Goal: Task Accomplishment & Management: Use online tool/utility

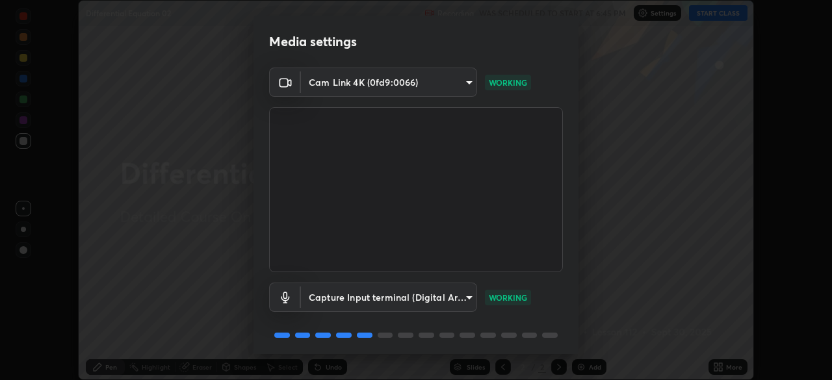
scroll to position [46, 0]
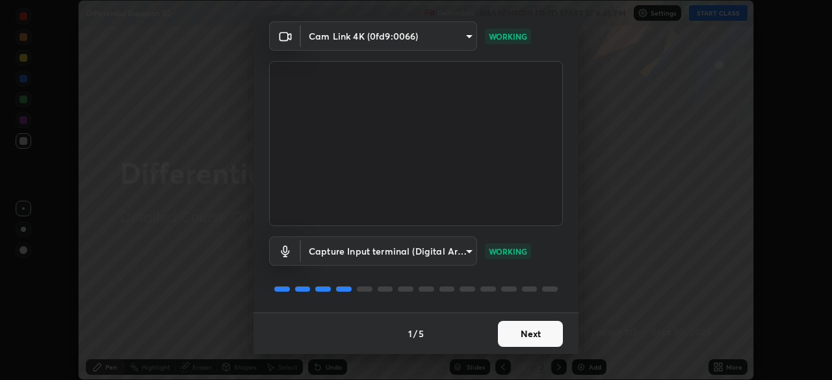
click at [535, 331] on button "Next" at bounding box center [530, 334] width 65 height 26
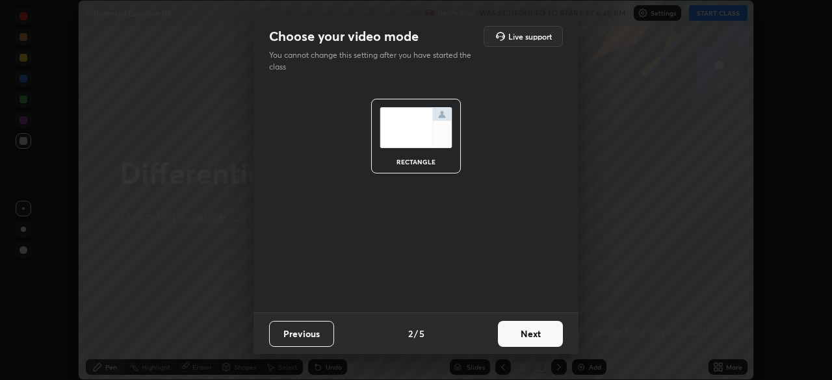
click at [538, 333] on button "Next" at bounding box center [530, 334] width 65 height 26
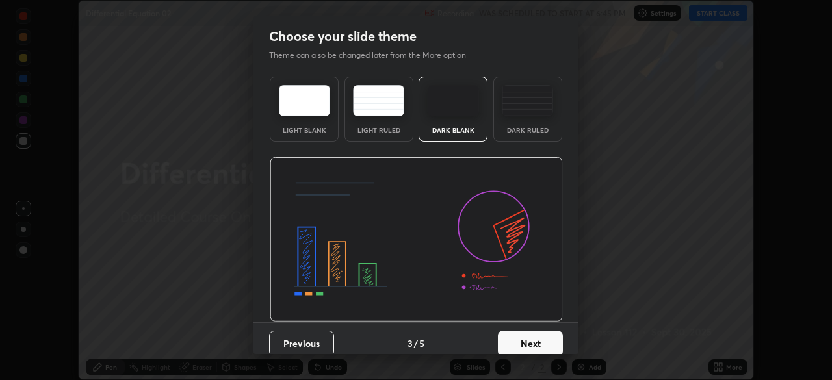
click at [542, 339] on button "Next" at bounding box center [530, 344] width 65 height 26
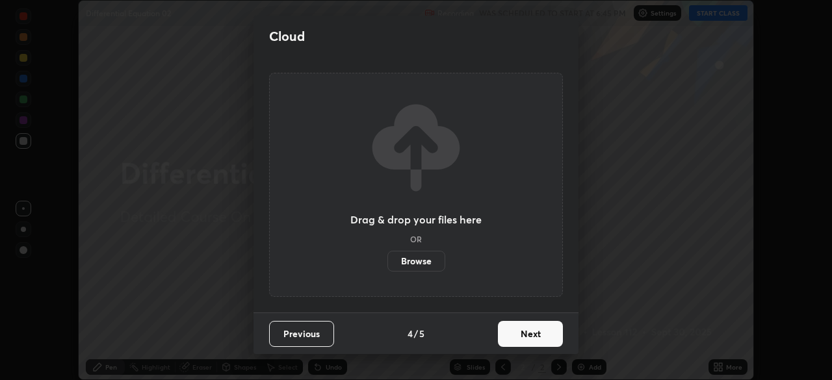
click at [543, 335] on button "Next" at bounding box center [530, 334] width 65 height 26
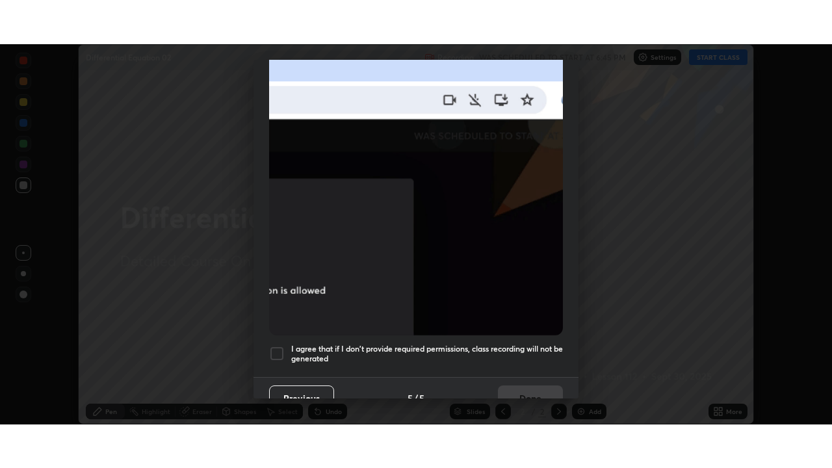
scroll to position [307, 0]
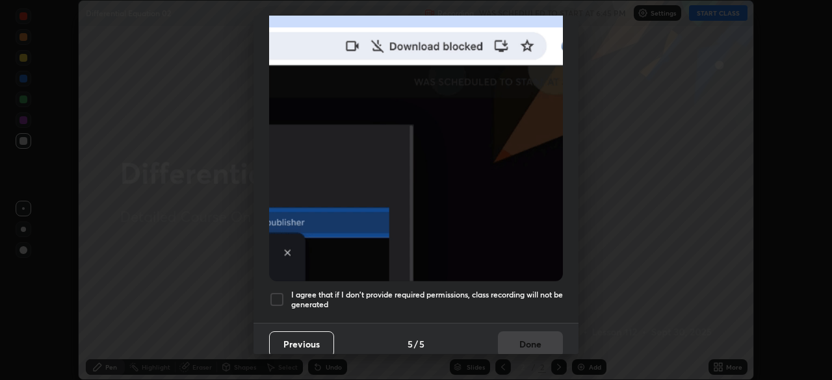
click at [280, 293] on div at bounding box center [277, 300] width 16 height 16
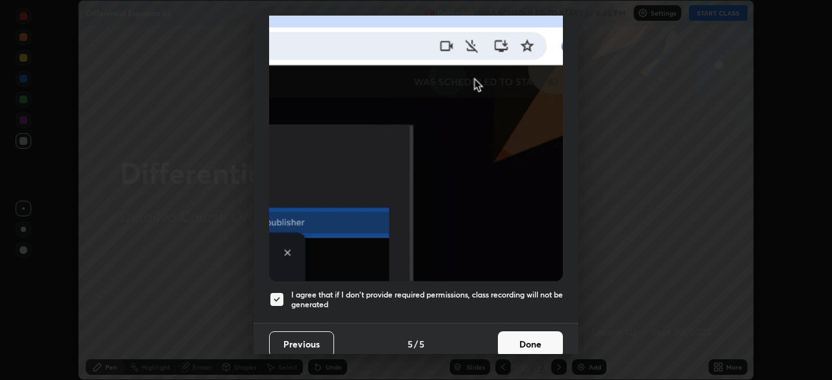
click at [530, 336] on button "Done" at bounding box center [530, 344] width 65 height 26
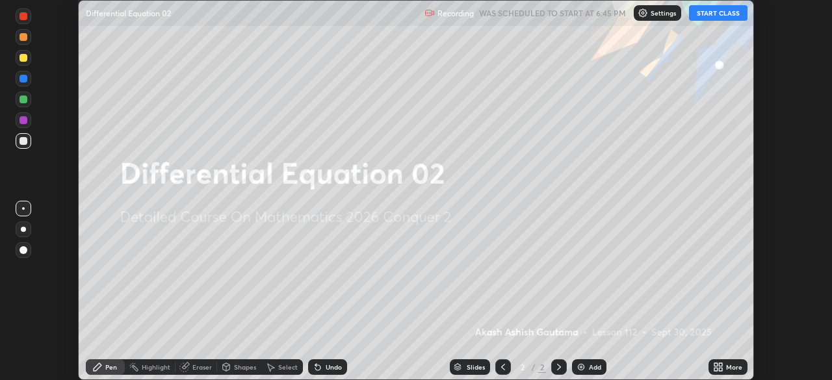
click at [713, 13] on button "START CLASS" at bounding box center [718, 13] width 58 height 16
click at [719, 366] on icon at bounding box center [720, 364] width 3 height 3
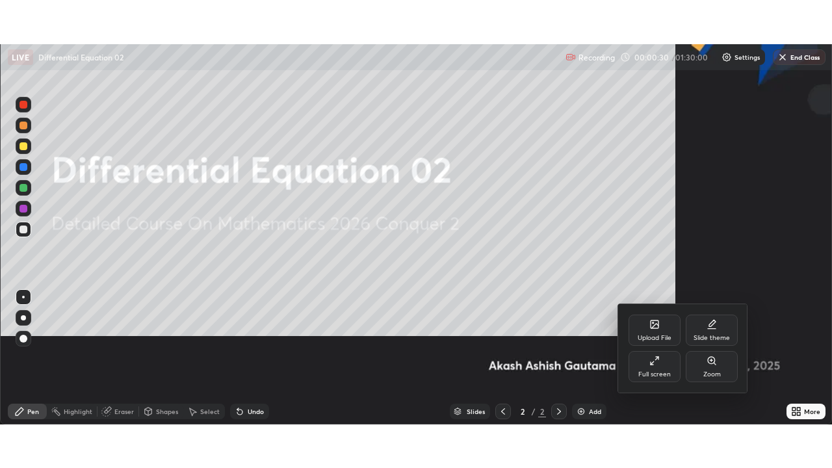
scroll to position [468, 832]
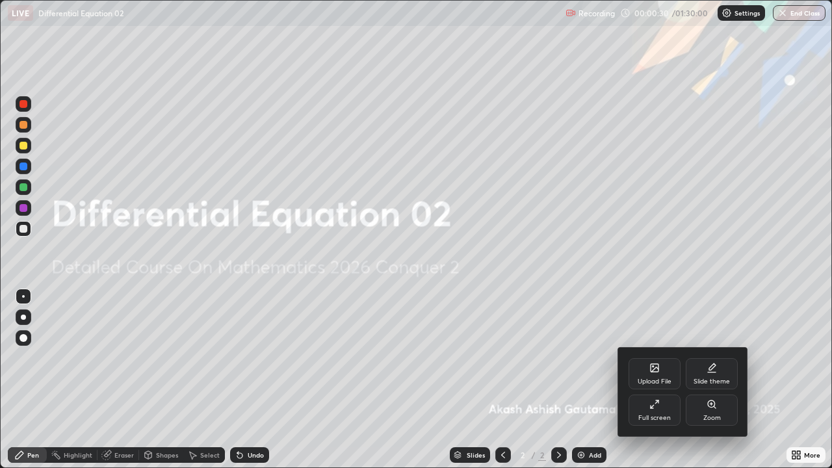
click at [665, 376] on div "Upload File" at bounding box center [654, 373] width 52 height 31
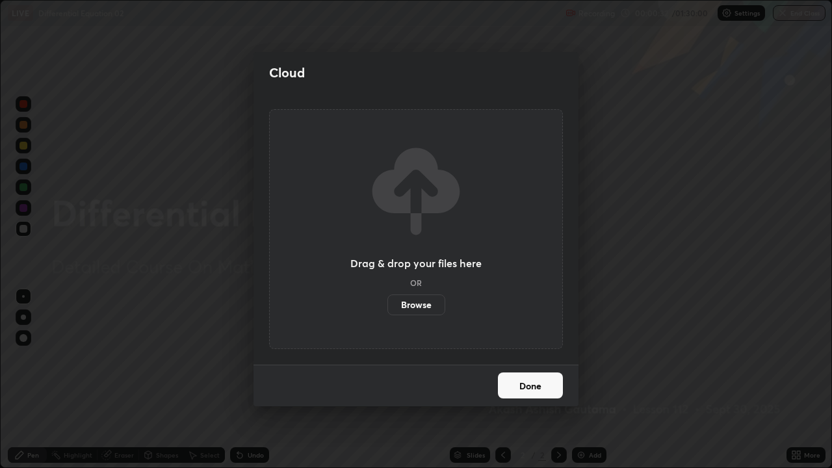
click at [540, 380] on button "Done" at bounding box center [530, 385] width 65 height 26
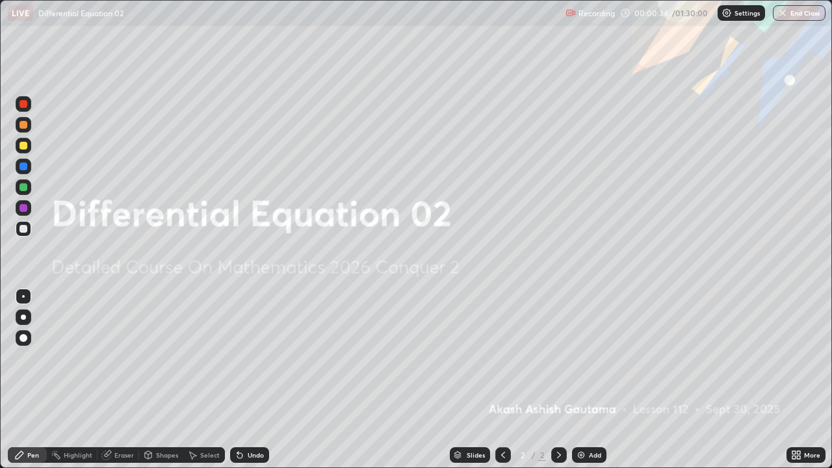
click at [590, 380] on div "Add" at bounding box center [595, 455] width 12 height 6
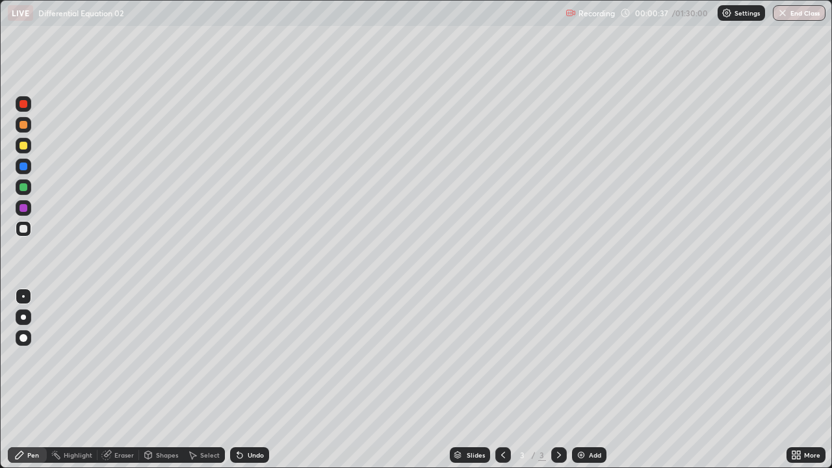
click at [23, 317] on div at bounding box center [23, 317] width 5 height 5
click at [240, 380] on icon at bounding box center [240, 455] width 10 height 10
click at [253, 380] on div "Undo" at bounding box center [256, 455] width 16 height 6
click at [589, 380] on div "Add" at bounding box center [595, 455] width 12 height 6
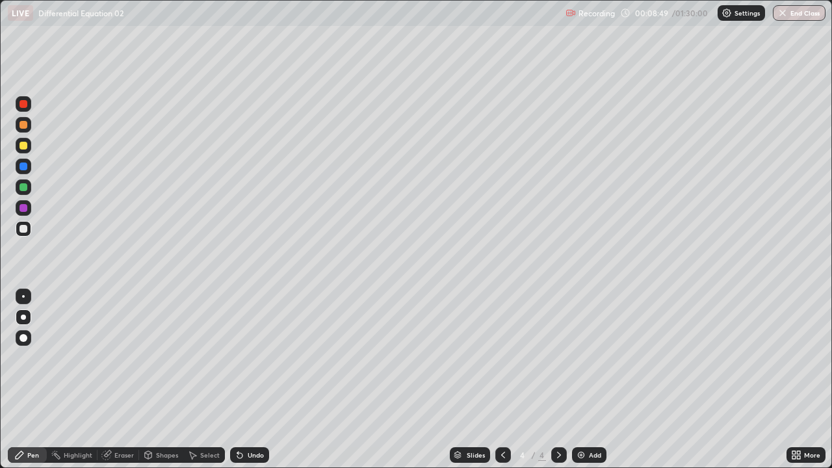
click at [248, 380] on div "Undo" at bounding box center [256, 455] width 16 height 6
click at [244, 380] on div "Undo" at bounding box center [249, 455] width 39 height 16
click at [242, 380] on div "Undo" at bounding box center [249, 455] width 39 height 16
click at [237, 380] on icon at bounding box center [237, 452] width 1 height 1
click at [240, 380] on icon at bounding box center [239, 455] width 5 height 5
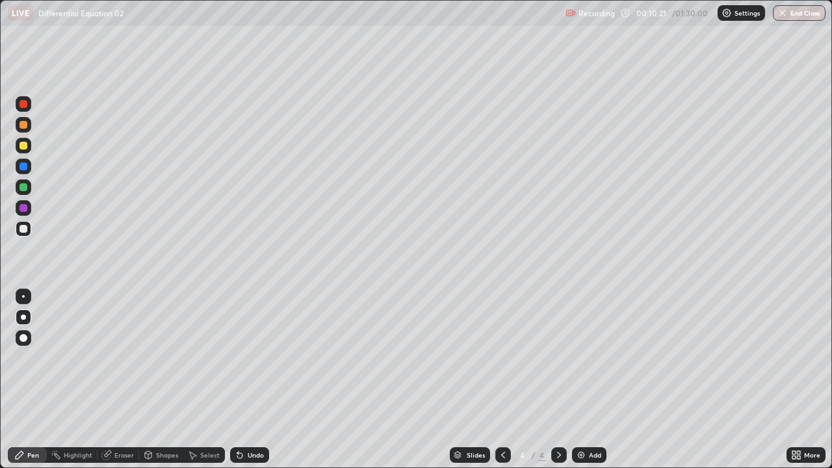
click at [242, 380] on icon at bounding box center [240, 455] width 10 height 10
click at [243, 380] on div "Undo" at bounding box center [249, 455] width 39 height 16
click at [242, 380] on icon at bounding box center [240, 455] width 10 height 10
click at [245, 380] on div "Undo" at bounding box center [249, 455] width 39 height 16
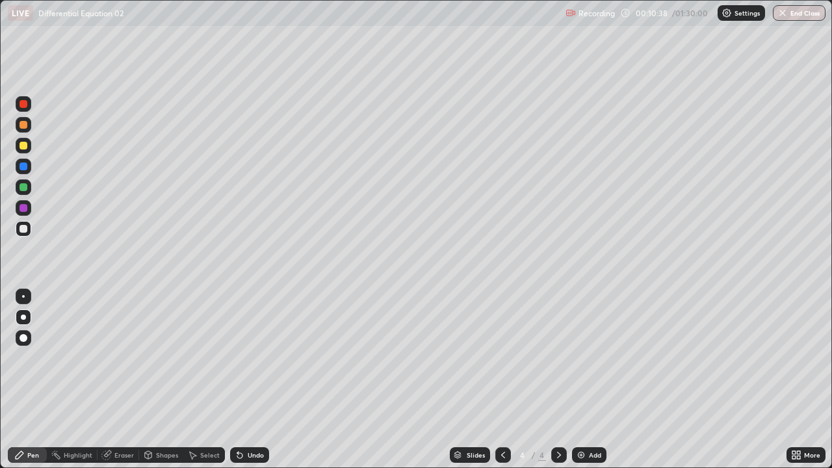
click at [502, 380] on icon at bounding box center [503, 455] width 10 height 10
click at [556, 380] on icon at bounding box center [559, 455] width 10 height 10
click at [112, 380] on div "Eraser" at bounding box center [118, 455] width 42 height 16
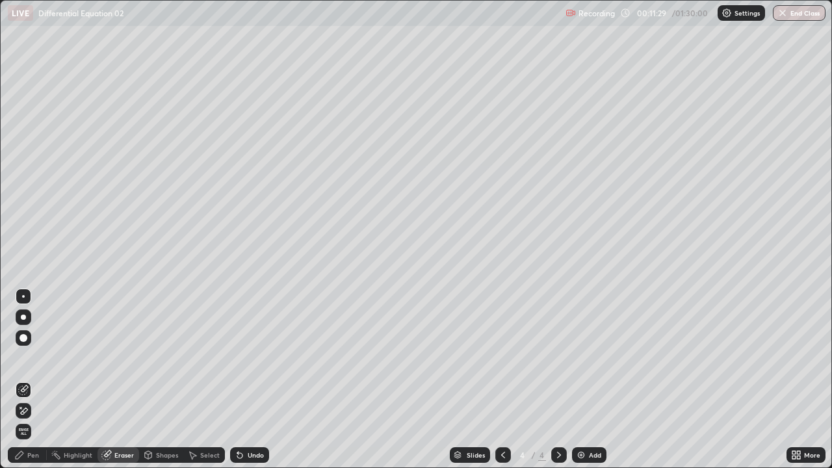
click at [29, 380] on div "Pen" at bounding box center [33, 455] width 12 height 6
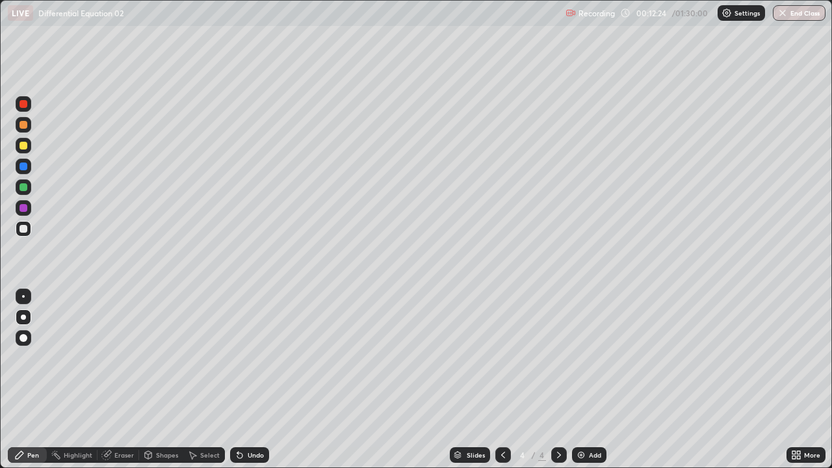
click at [504, 380] on icon at bounding box center [503, 455] width 10 height 10
click at [557, 380] on icon at bounding box center [559, 455] width 4 height 6
click at [589, 380] on div "Add" at bounding box center [595, 455] width 12 height 6
click at [243, 380] on div "Undo" at bounding box center [249, 455] width 39 height 16
click at [117, 380] on div "Eraser" at bounding box center [123, 455] width 19 height 6
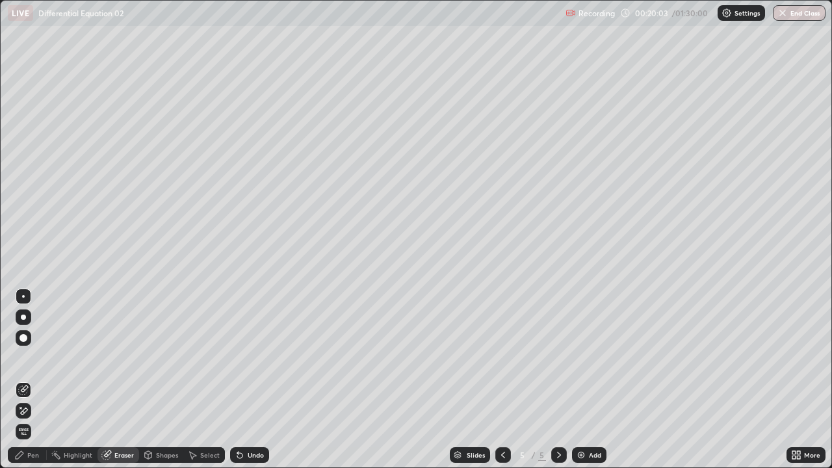
click at [34, 380] on div "Pen" at bounding box center [33, 455] width 12 height 6
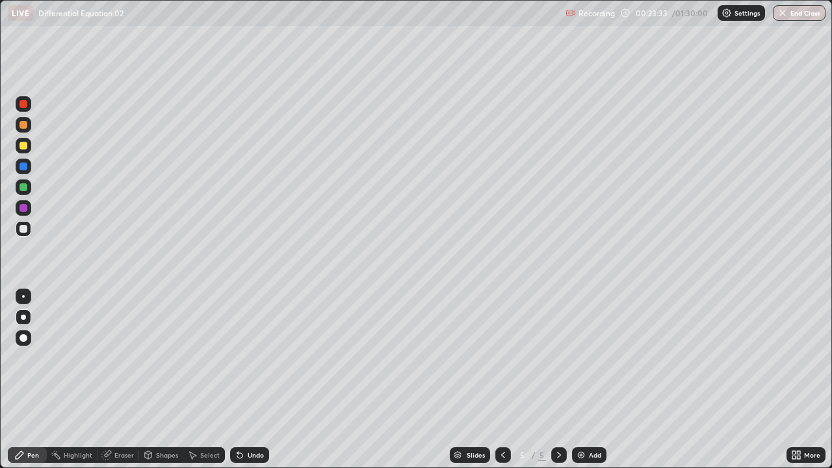
click at [586, 380] on div "Add" at bounding box center [589, 455] width 34 height 16
click at [500, 380] on icon at bounding box center [503, 455] width 10 height 10
click at [556, 380] on icon at bounding box center [559, 455] width 10 height 10
click at [237, 380] on icon at bounding box center [237, 452] width 1 height 1
click at [129, 380] on div "Eraser" at bounding box center [118, 455] width 42 height 16
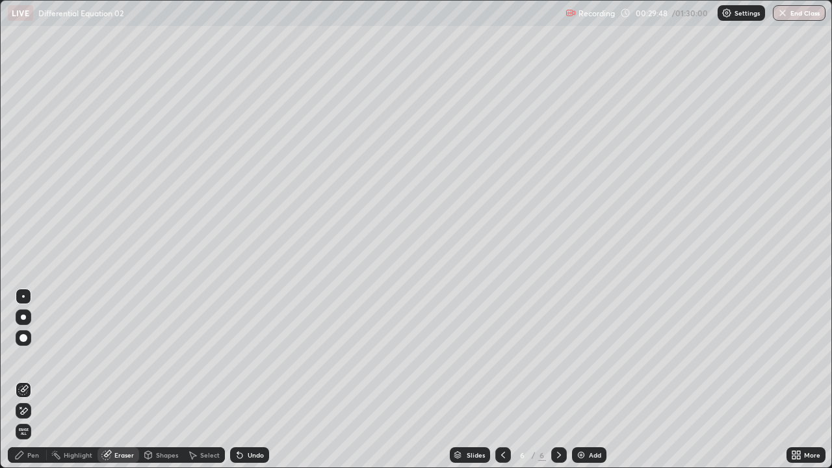
click at [40, 380] on div "Pen" at bounding box center [27, 455] width 39 height 16
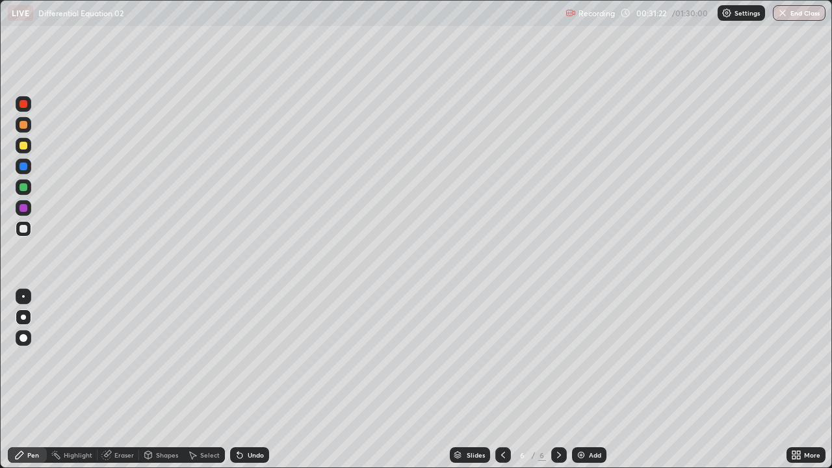
click at [595, 380] on div "Add" at bounding box center [595, 455] width 12 height 6
click at [500, 380] on icon at bounding box center [503, 455] width 10 height 10
click at [559, 380] on icon at bounding box center [559, 455] width 10 height 10
click at [129, 380] on div "Eraser" at bounding box center [123, 455] width 19 height 6
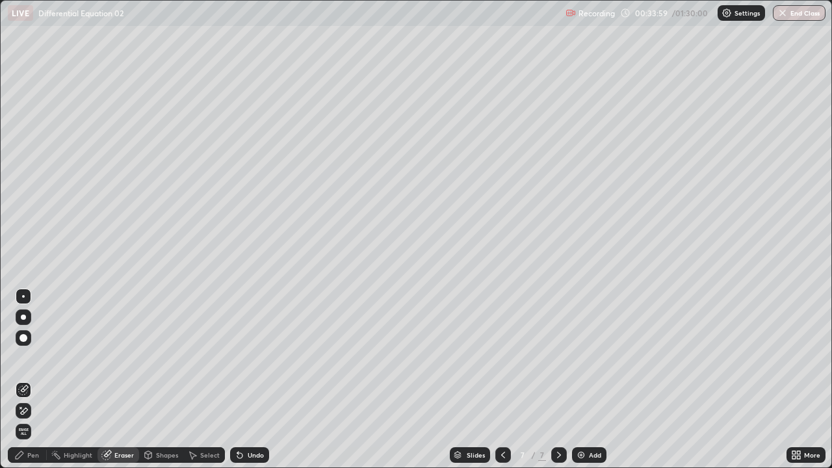
click at [35, 380] on div "Pen" at bounding box center [33, 455] width 12 height 6
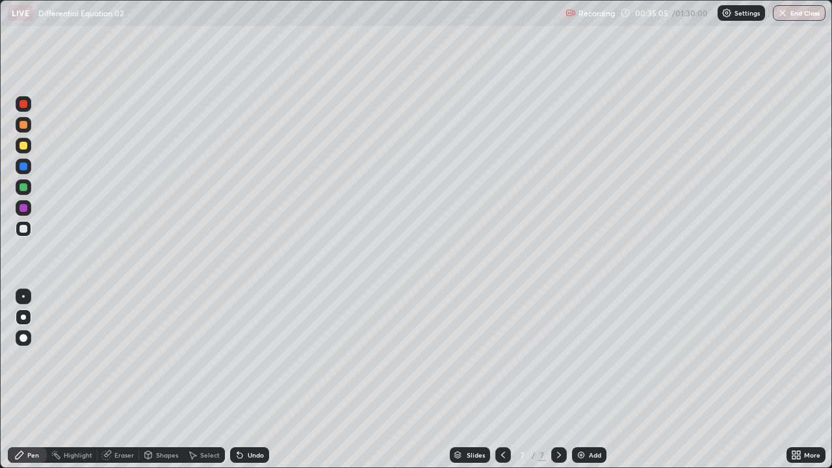
click at [500, 380] on icon at bounding box center [503, 455] width 10 height 10
click at [559, 380] on icon at bounding box center [559, 455] width 10 height 10
click at [259, 380] on div "Undo" at bounding box center [249, 455] width 39 height 16
click at [250, 380] on div "Undo" at bounding box center [256, 455] width 16 height 6
click at [242, 380] on icon at bounding box center [240, 455] width 10 height 10
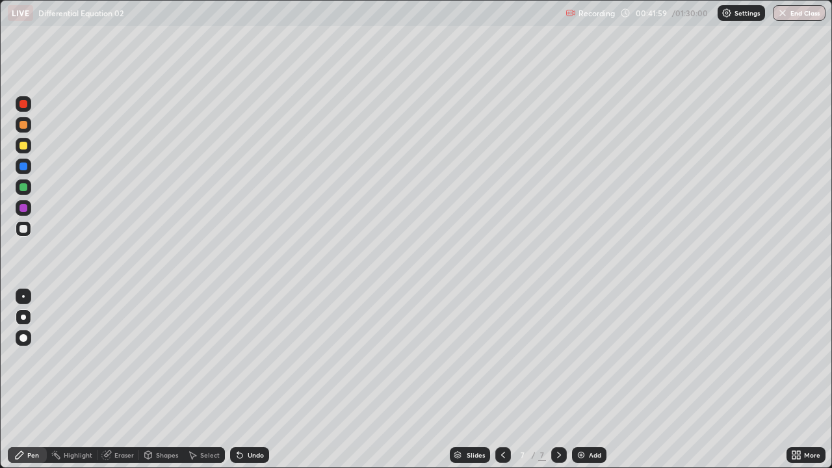
click at [593, 380] on div "Add" at bounding box center [589, 455] width 34 height 16
click at [248, 380] on div "Undo" at bounding box center [256, 455] width 16 height 6
click at [243, 380] on div "Undo" at bounding box center [249, 455] width 39 height 16
click at [248, 380] on div "Undo" at bounding box center [256, 455] width 16 height 6
click at [240, 380] on div "Undo" at bounding box center [249, 455] width 39 height 16
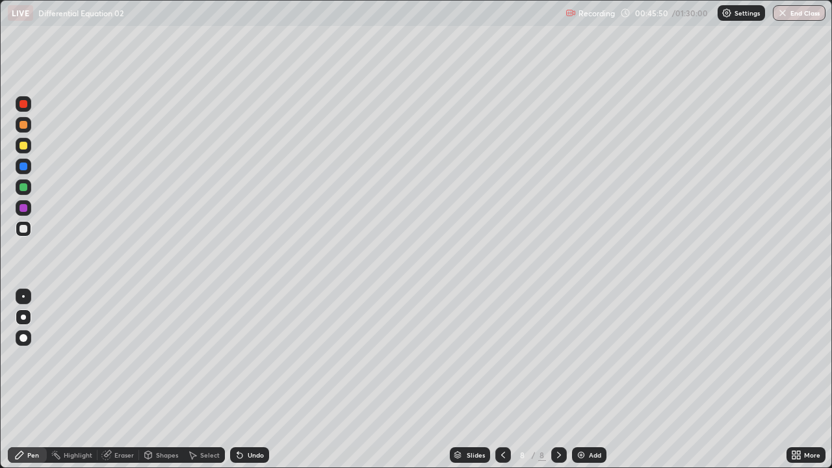
click at [240, 380] on div "Undo" at bounding box center [249, 455] width 39 height 16
click at [241, 380] on div "Undo" at bounding box center [249, 455] width 39 height 16
click at [239, 380] on div "Undo" at bounding box center [249, 455] width 39 height 16
click at [237, 380] on icon at bounding box center [237, 452] width 1 height 1
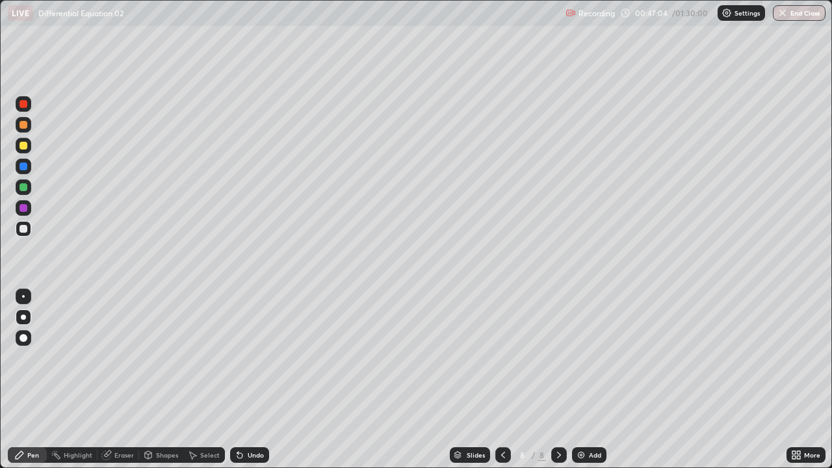
click at [237, 380] on icon at bounding box center [239, 455] width 5 height 5
click at [240, 380] on icon at bounding box center [239, 455] width 5 height 5
click at [654, 380] on div "Slides 8 / 8 Add" at bounding box center [527, 455] width 517 height 26
click at [595, 380] on div "Add" at bounding box center [595, 455] width 12 height 6
click at [239, 380] on icon at bounding box center [239, 455] width 5 height 5
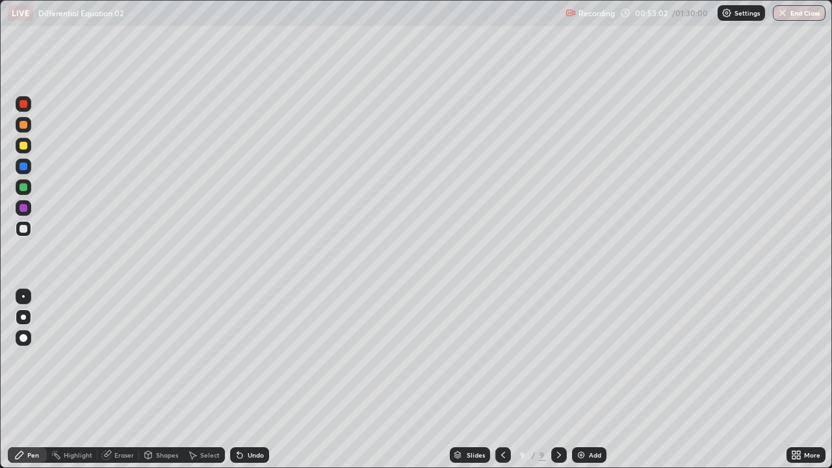
click at [239, 380] on icon at bounding box center [239, 455] width 5 height 5
click at [261, 380] on div "Undo" at bounding box center [249, 455] width 39 height 16
click at [260, 380] on div "Undo" at bounding box center [249, 455] width 39 height 16
click at [253, 380] on div "Undo" at bounding box center [256, 455] width 16 height 6
click at [592, 380] on div "Add" at bounding box center [595, 455] width 12 height 6
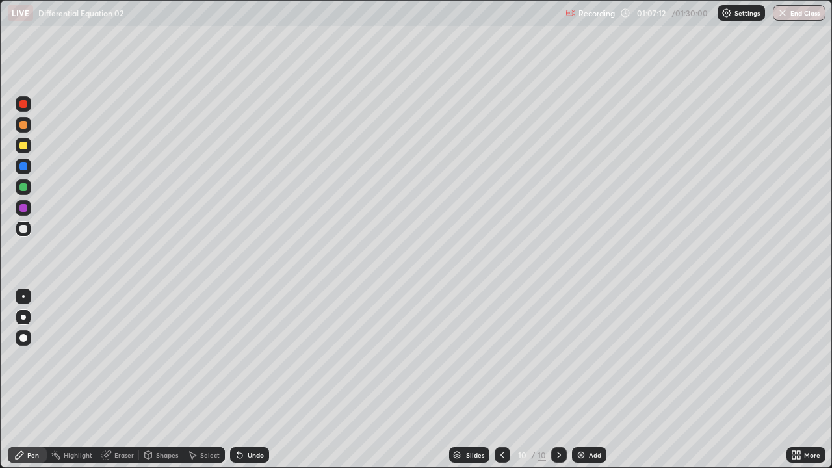
click at [196, 380] on icon at bounding box center [192, 455] width 10 height 10
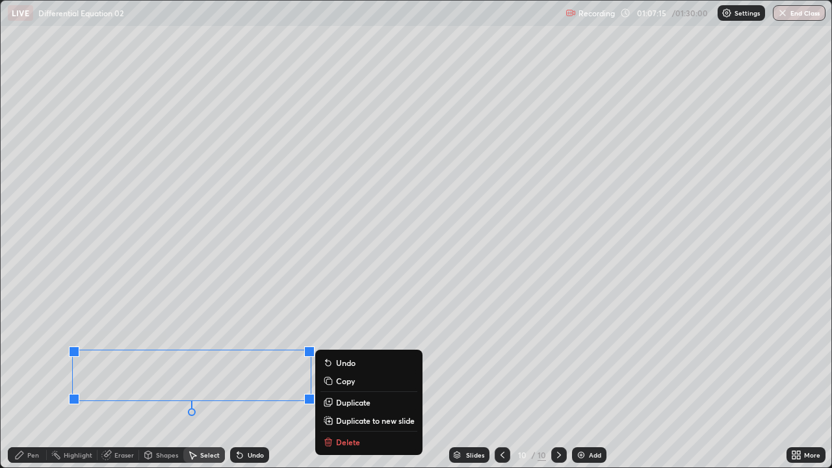
click at [344, 380] on p "Copy" at bounding box center [345, 381] width 19 height 10
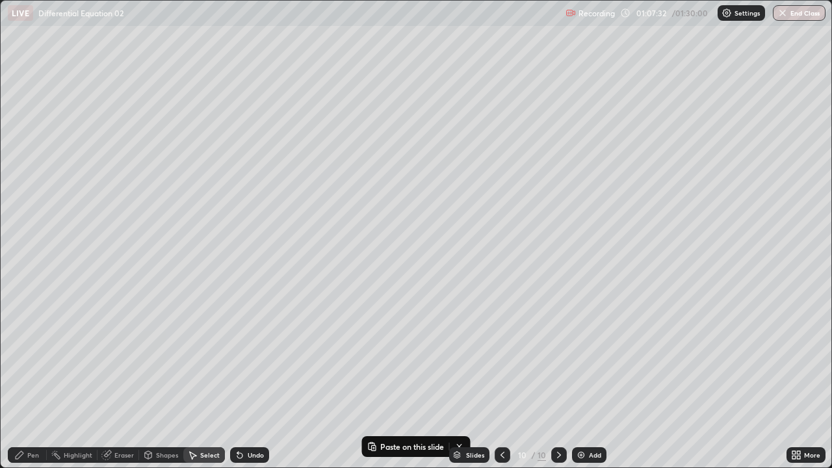
click at [597, 380] on div "Add" at bounding box center [595, 455] width 12 height 6
click at [133, 77] on p "Paste here" at bounding box center [133, 75] width 38 height 10
click at [128, 172] on div "0 ° Undo Copy Paste here Duplicate Duplicate to new slide Delete" at bounding box center [416, 234] width 831 height 467
click at [114, 380] on div "Eraser" at bounding box center [123, 455] width 19 height 6
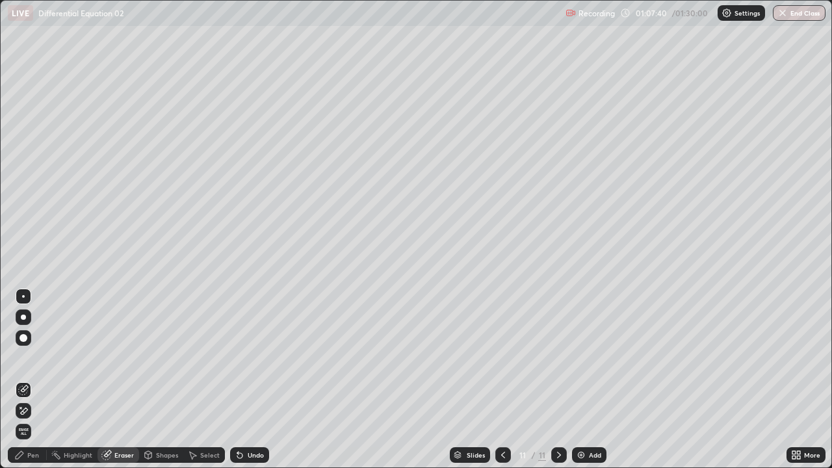
click at [33, 380] on div "Pen" at bounding box center [33, 455] width 12 height 6
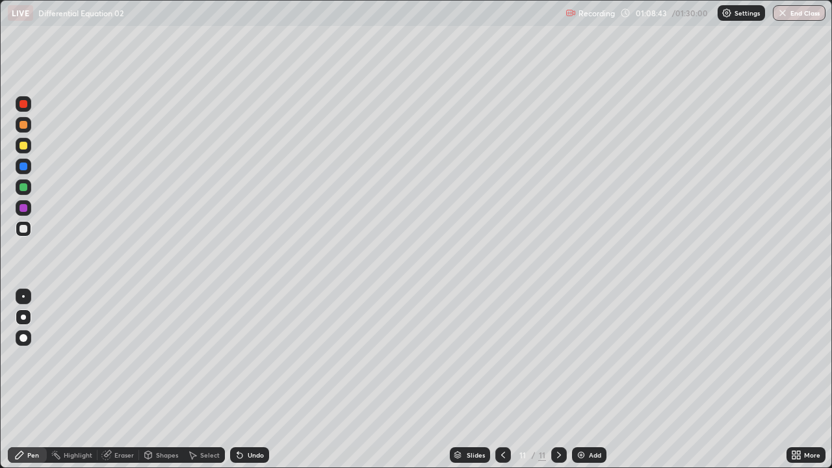
click at [239, 380] on icon at bounding box center [240, 455] width 10 height 10
click at [255, 380] on div "Undo" at bounding box center [256, 455] width 16 height 6
click at [251, 380] on div "Undo" at bounding box center [256, 455] width 16 height 6
click at [253, 380] on div "Undo" at bounding box center [256, 455] width 16 height 6
click at [255, 380] on div "Undo" at bounding box center [256, 455] width 16 height 6
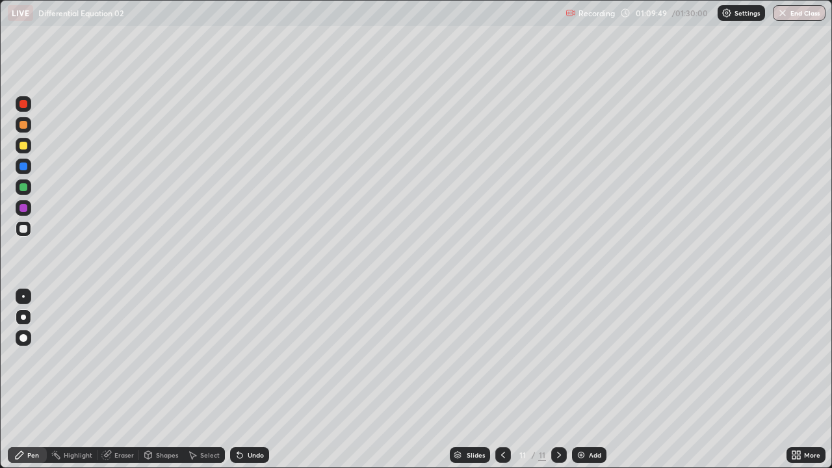
click at [257, 380] on div "Undo" at bounding box center [256, 455] width 16 height 6
click at [120, 380] on div "Eraser" at bounding box center [123, 455] width 19 height 6
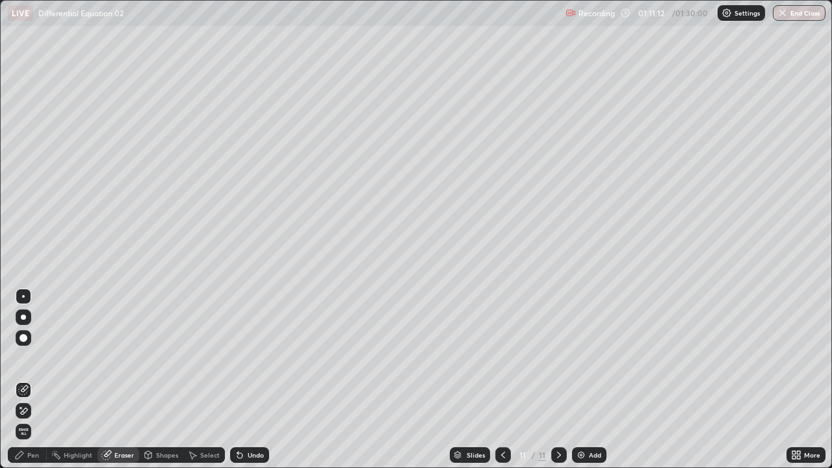
click at [28, 380] on div "Pen" at bounding box center [33, 455] width 12 height 6
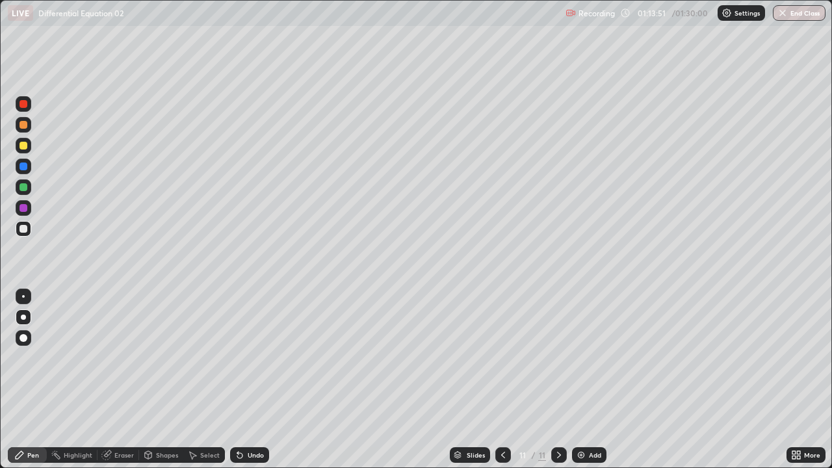
click at [206, 380] on div "Select" at bounding box center [209, 455] width 19 height 6
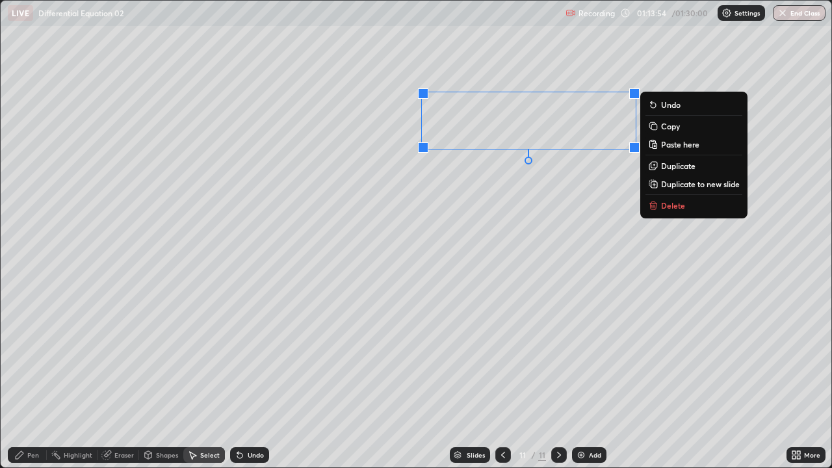
click at [658, 128] on button "Copy" at bounding box center [693, 126] width 97 height 16
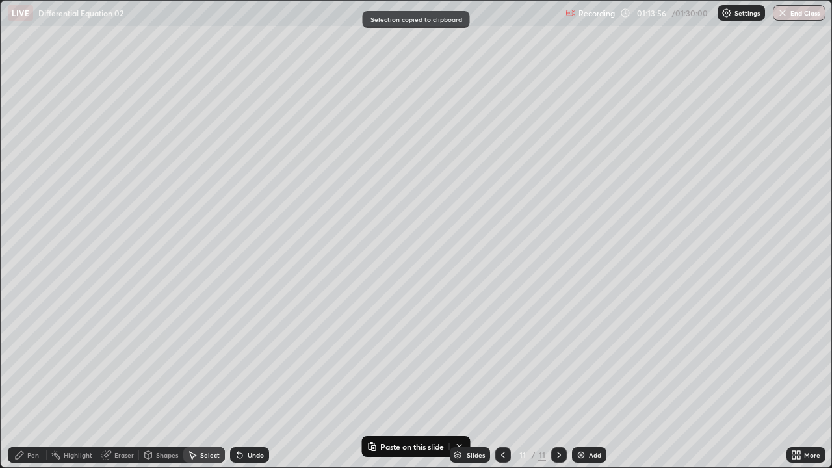
click at [586, 380] on div "Add" at bounding box center [589, 455] width 34 height 16
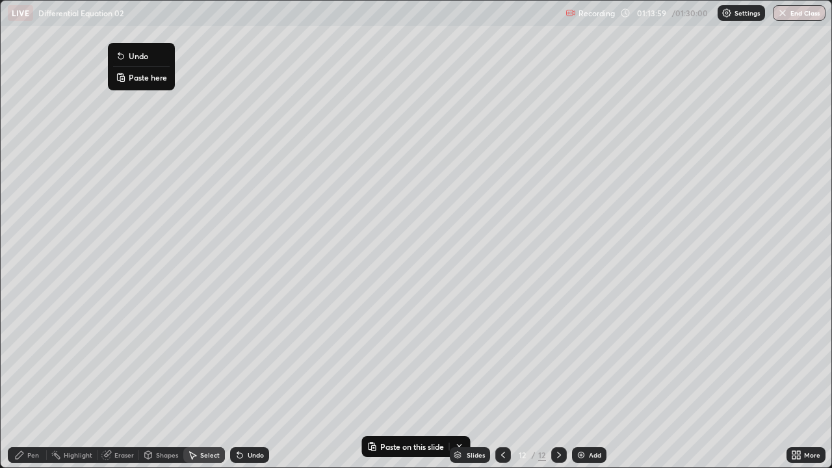
click at [132, 78] on p "Paste here" at bounding box center [148, 77] width 38 height 10
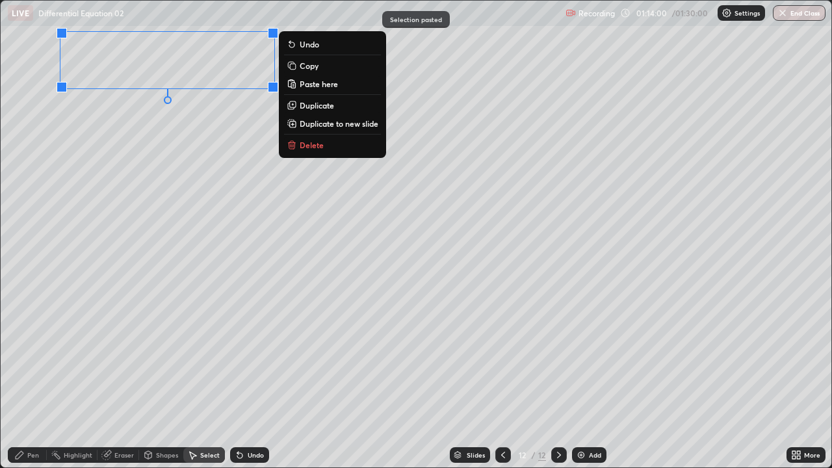
click at [110, 177] on div "0 ° Undo Copy Paste here Duplicate Duplicate to new slide Delete" at bounding box center [416, 234] width 831 height 467
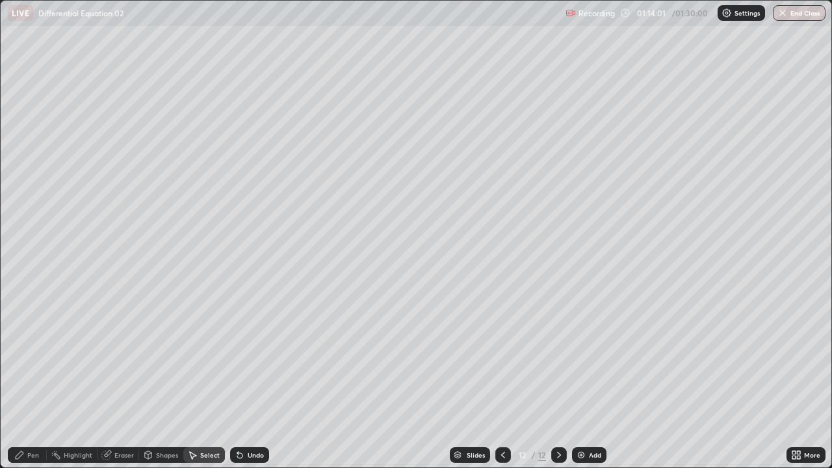
click at [35, 380] on div "Pen" at bounding box center [33, 455] width 12 height 6
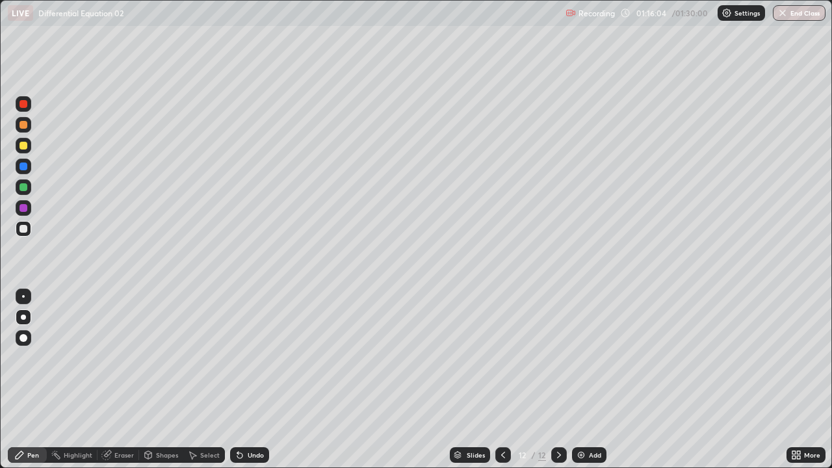
click at [248, 380] on div "Undo" at bounding box center [256, 455] width 16 height 6
click at [244, 380] on div "Undo" at bounding box center [249, 455] width 39 height 16
click at [503, 380] on icon at bounding box center [503, 455] width 10 height 10
click at [797, 13] on button "End Class" at bounding box center [799, 13] width 53 height 16
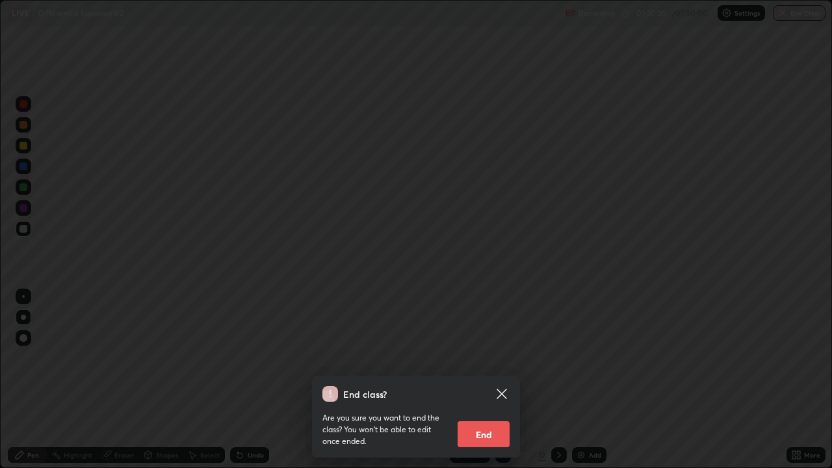
click at [494, 380] on button "End" at bounding box center [484, 434] width 52 height 26
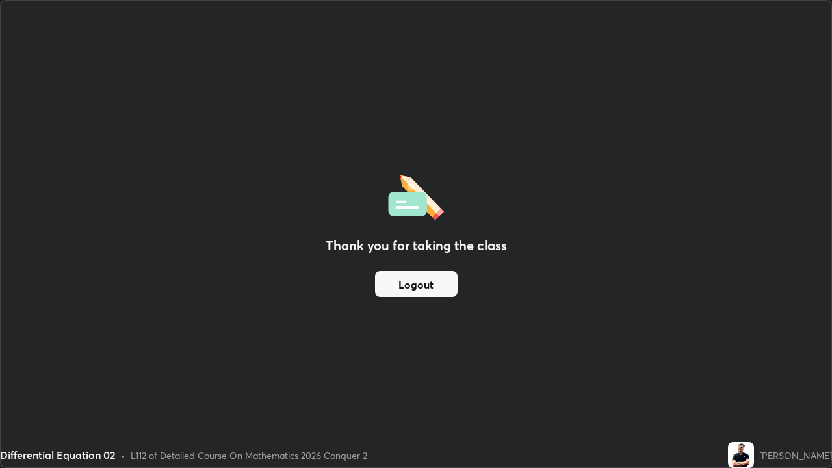
click at [430, 281] on button "Logout" at bounding box center [416, 284] width 83 height 26
click at [434, 281] on button "Logout" at bounding box center [416, 284] width 83 height 26
click at [432, 283] on button "Logout" at bounding box center [416, 284] width 83 height 26
click at [428, 286] on button "Logout" at bounding box center [416, 284] width 83 height 26
click at [425, 285] on button "Logout" at bounding box center [416, 284] width 83 height 26
